Goal: Book appointment/travel/reservation

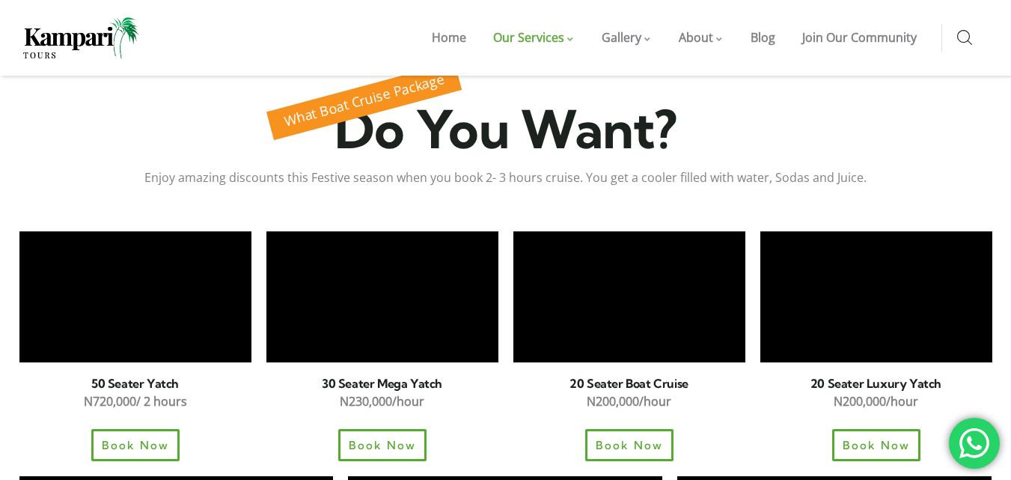
scroll to position [1010, 0]
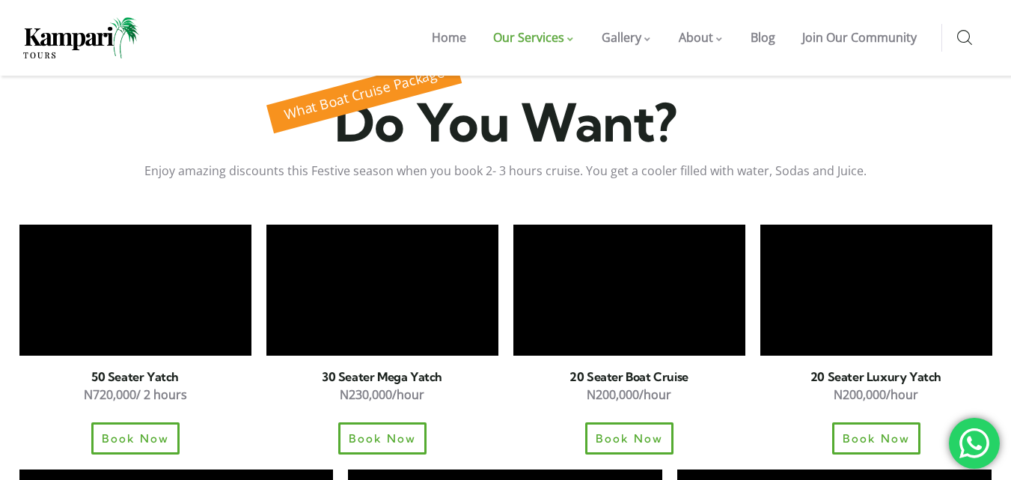
drag, startPoint x: 1017, startPoint y: 44, endPoint x: 1021, endPoint y: 143, distance: 98.8
click at [152, 432] on span "Book Now" at bounding box center [135, 438] width 74 height 13
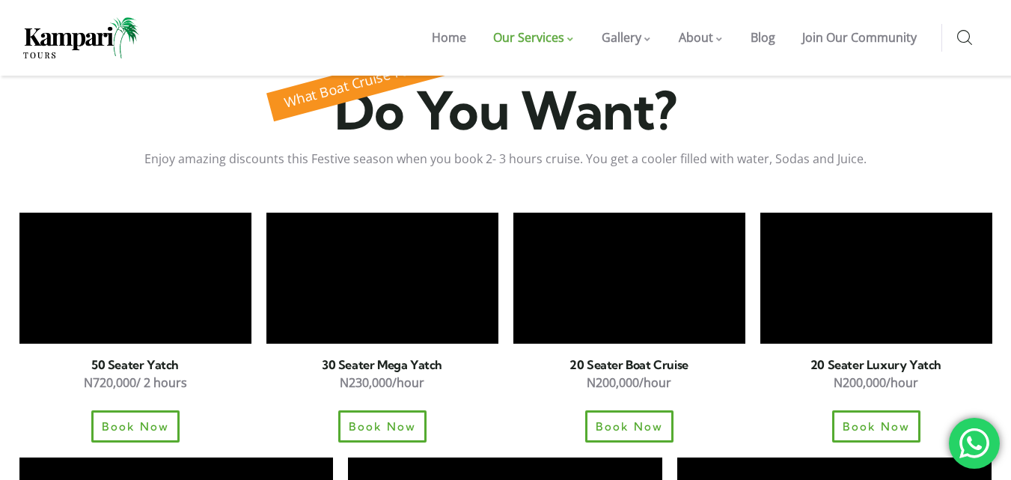
scroll to position [1023, 0]
